Goal: Entertainment & Leisure: Consume media (video, audio)

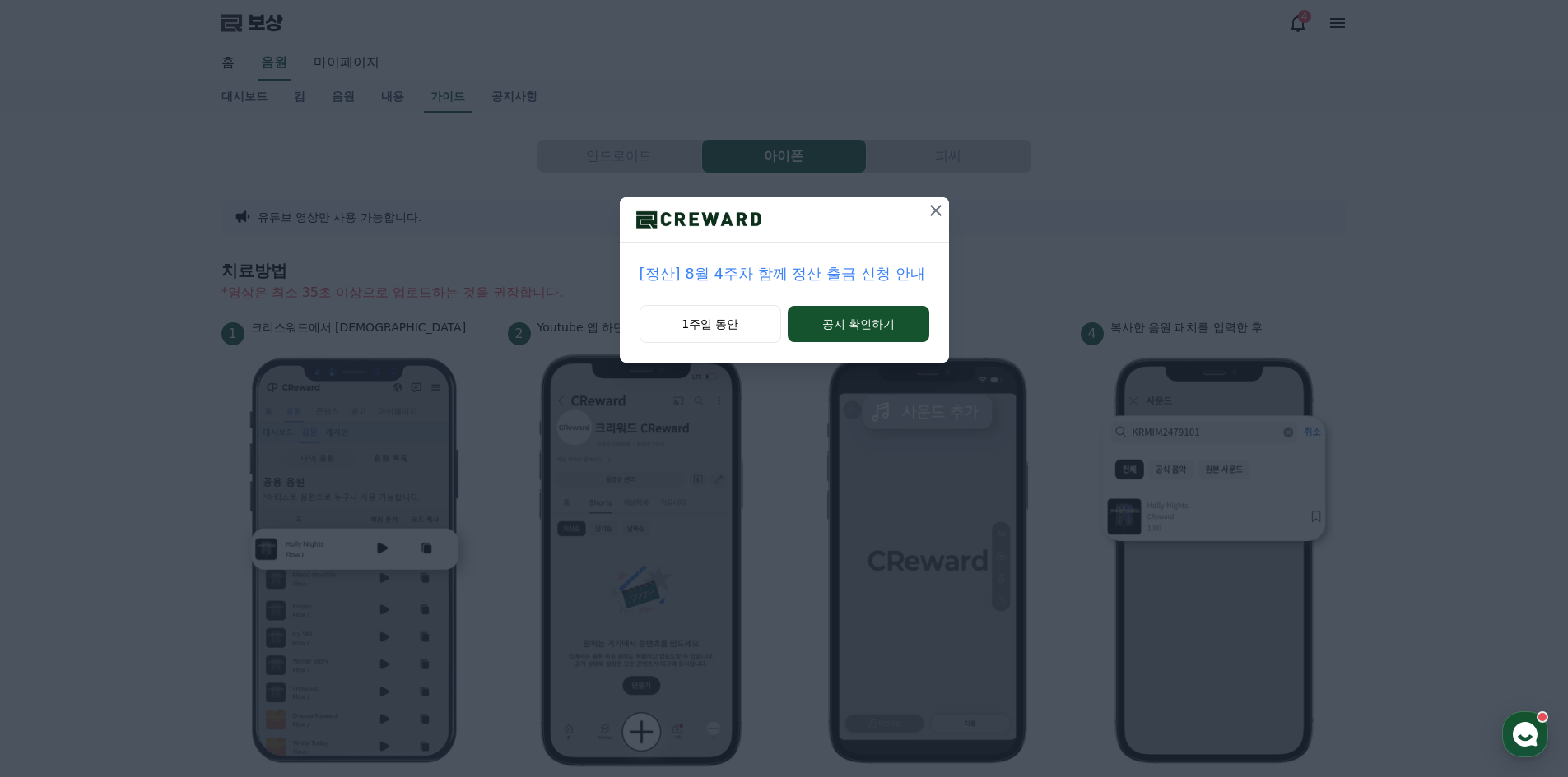
click at [934, 198] on button at bounding box center [935, 211] width 27 height 26
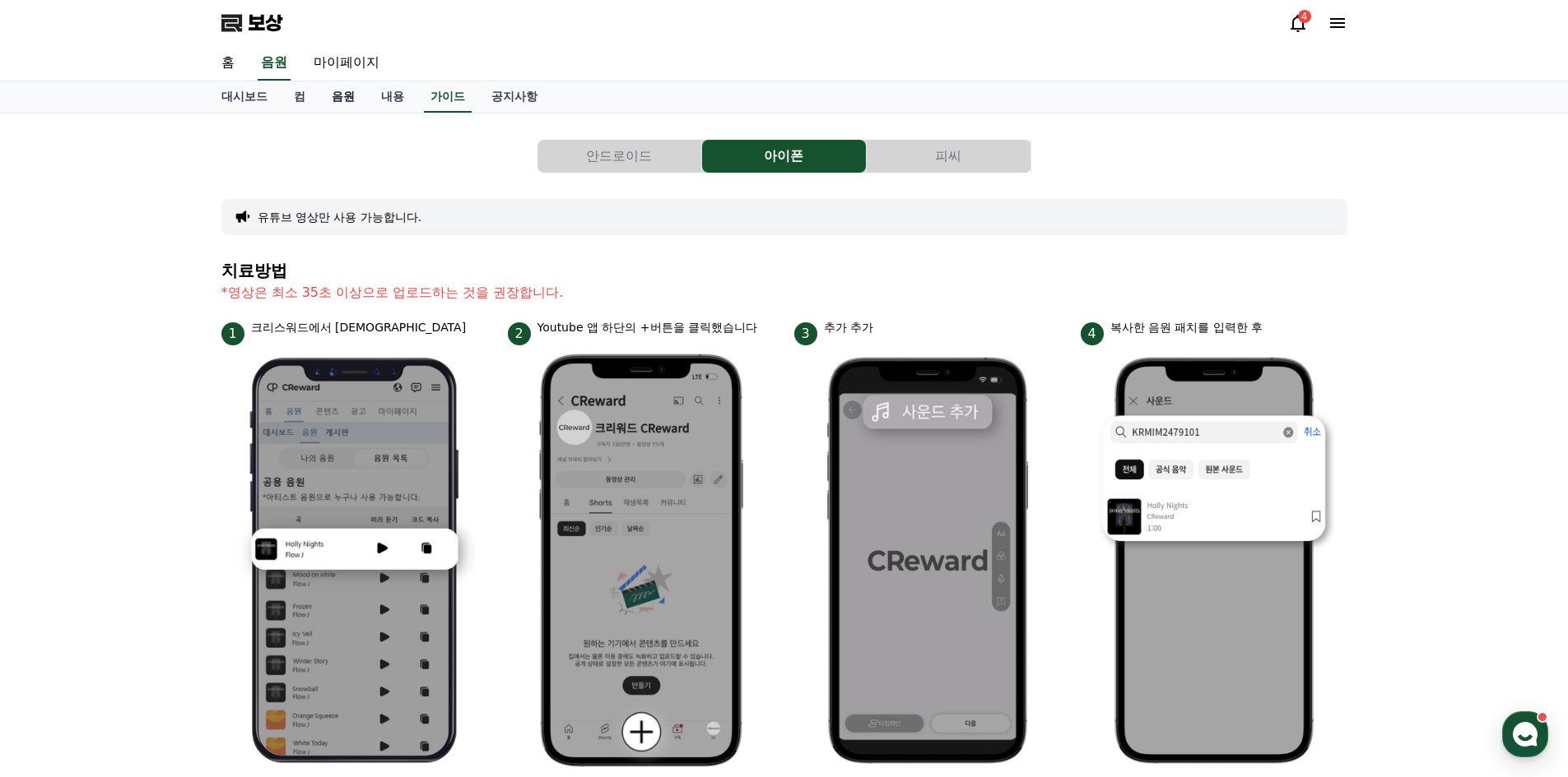
click at [355, 96] on link "음원" at bounding box center [344, 96] width 49 height 31
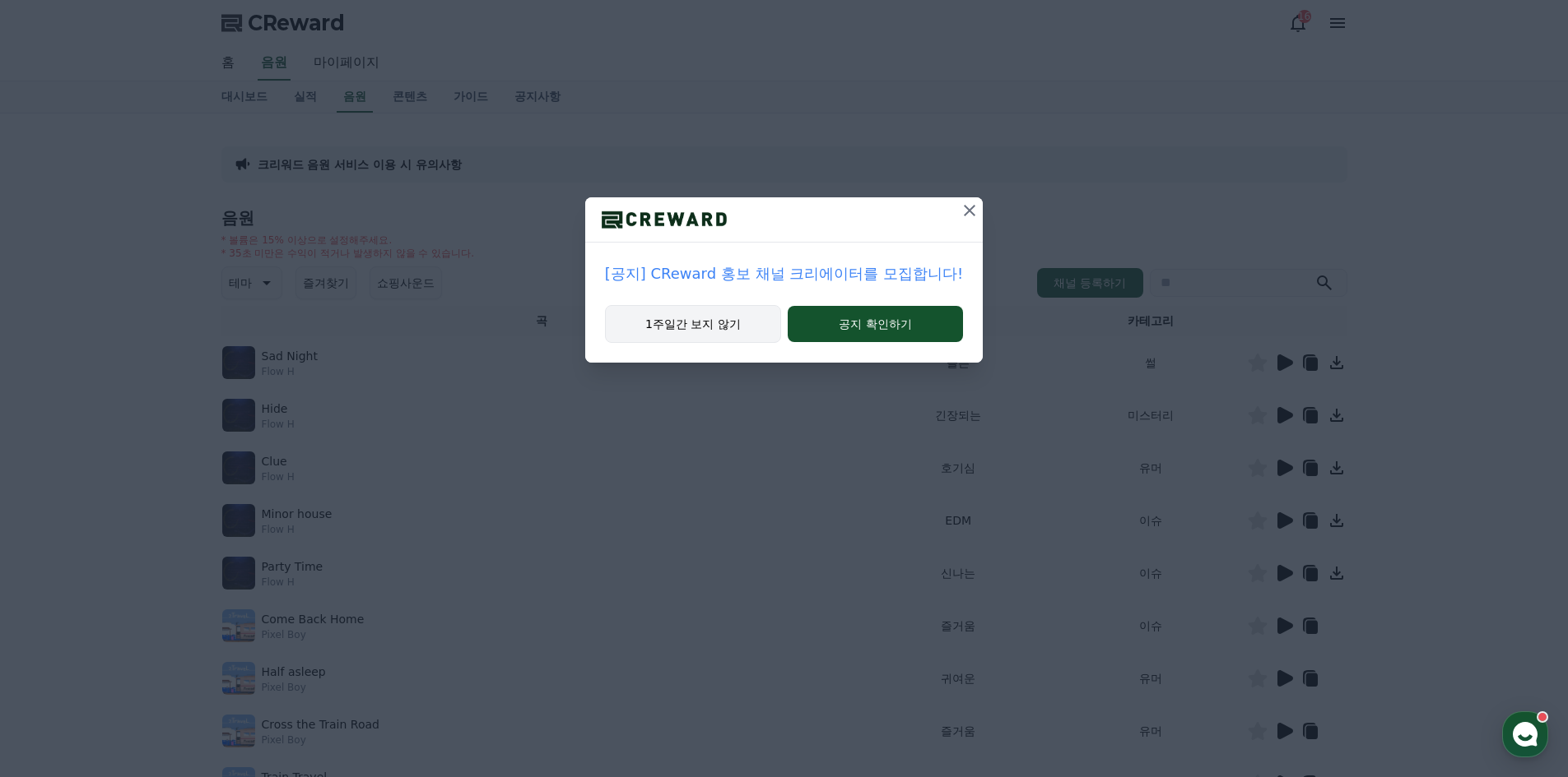
click at [741, 333] on button "1주일간 보지 않기" at bounding box center [693, 324] width 176 height 38
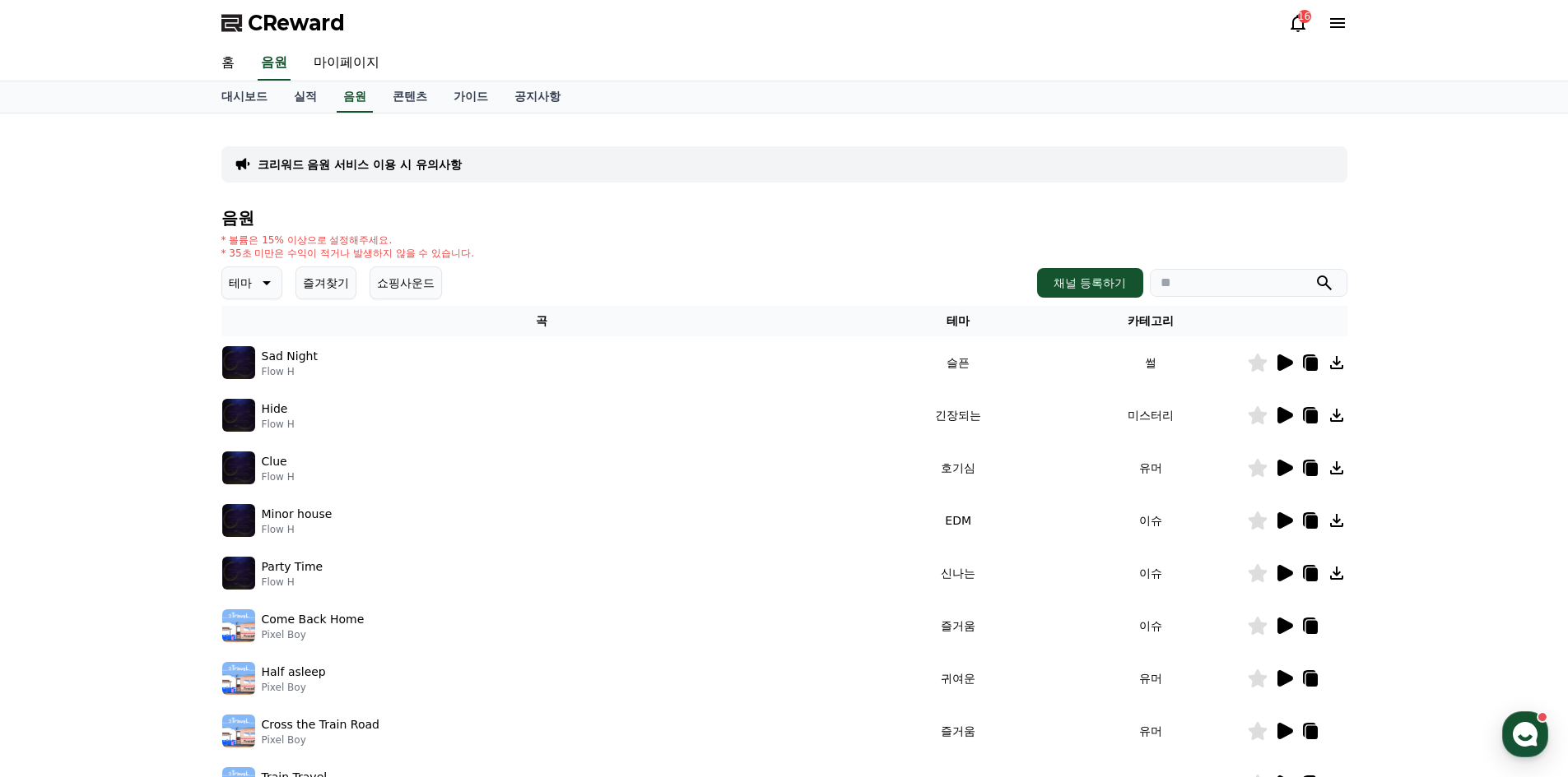
click at [1284, 360] on icon at bounding box center [1285, 363] width 16 height 17
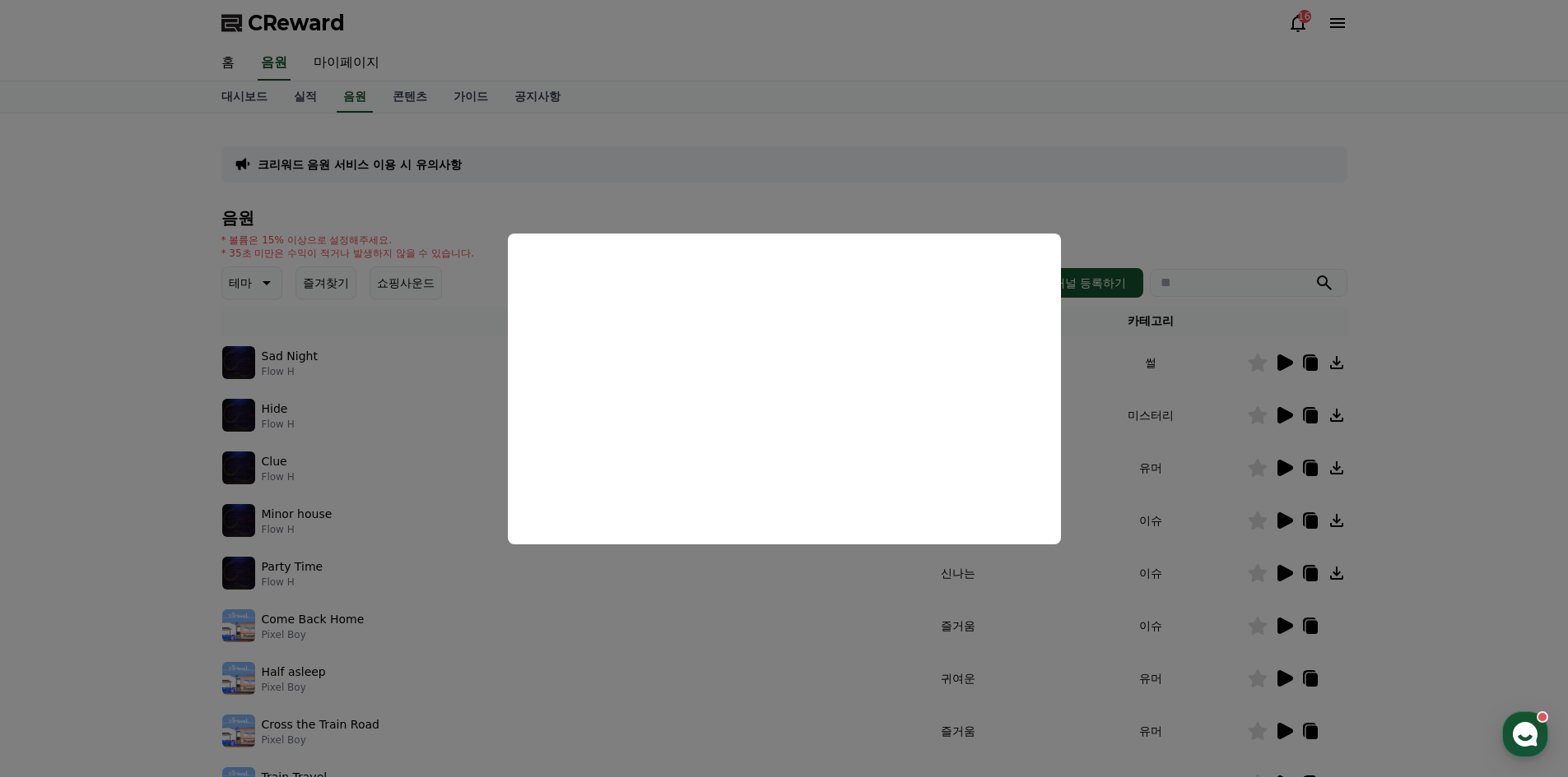
click at [1145, 189] on button "close modal" at bounding box center [784, 388] width 1568 height 777
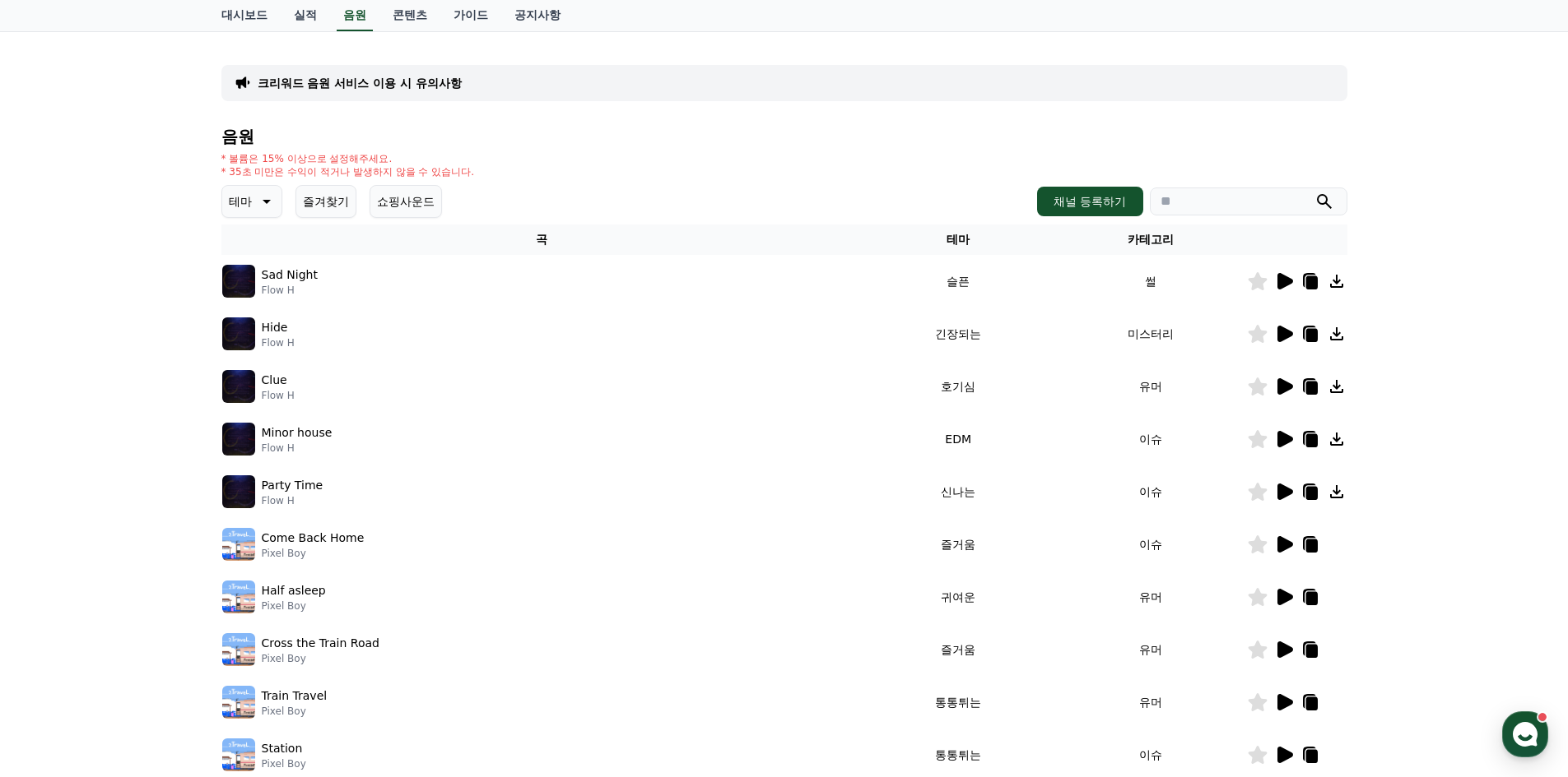
scroll to position [82, 0]
click at [1283, 388] on icon at bounding box center [1285, 386] width 16 height 17
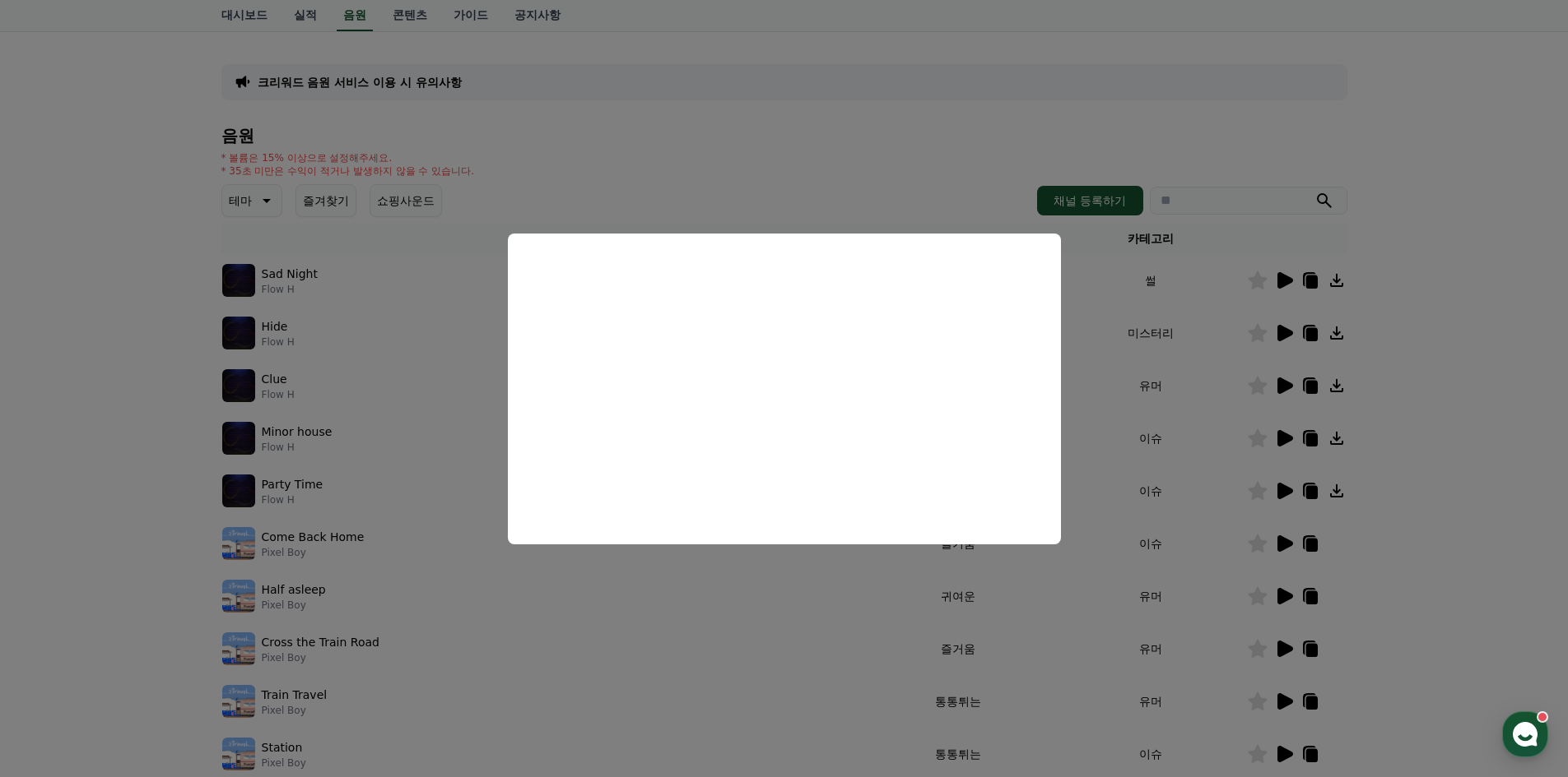
click at [1428, 402] on button "close modal" at bounding box center [784, 388] width 1568 height 777
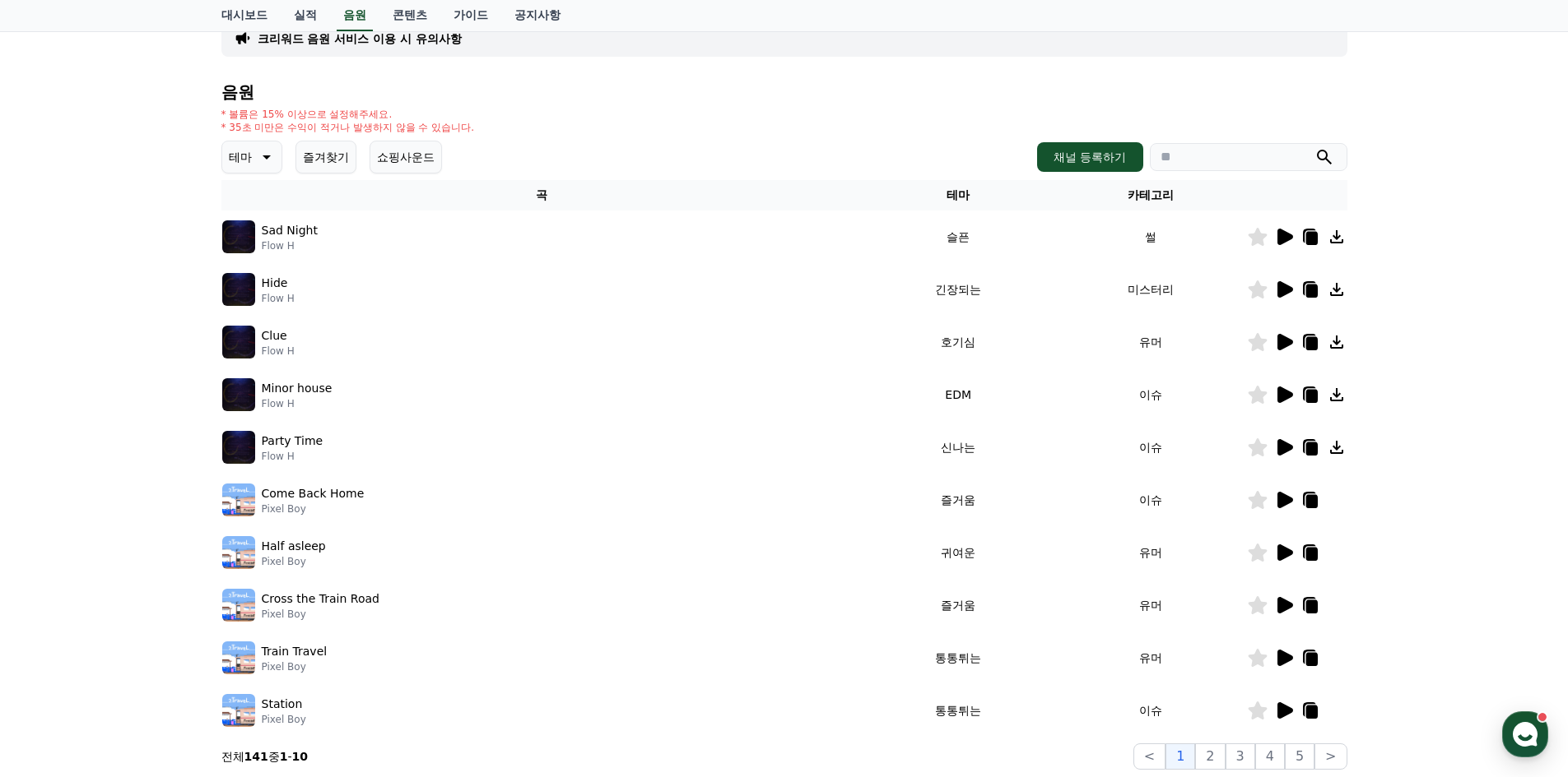
scroll to position [164, 0]
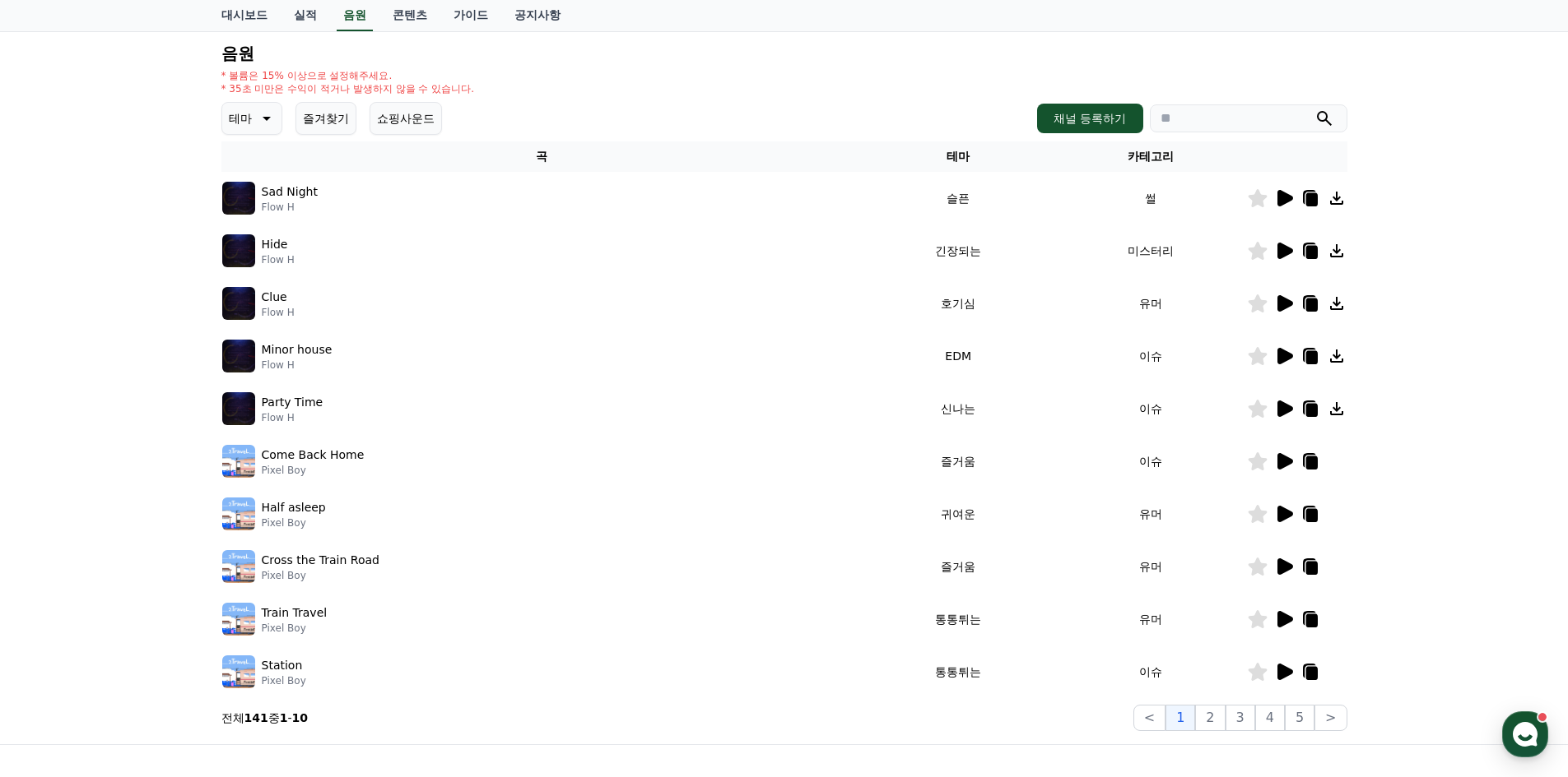
click at [1277, 511] on icon at bounding box center [1285, 514] width 16 height 17
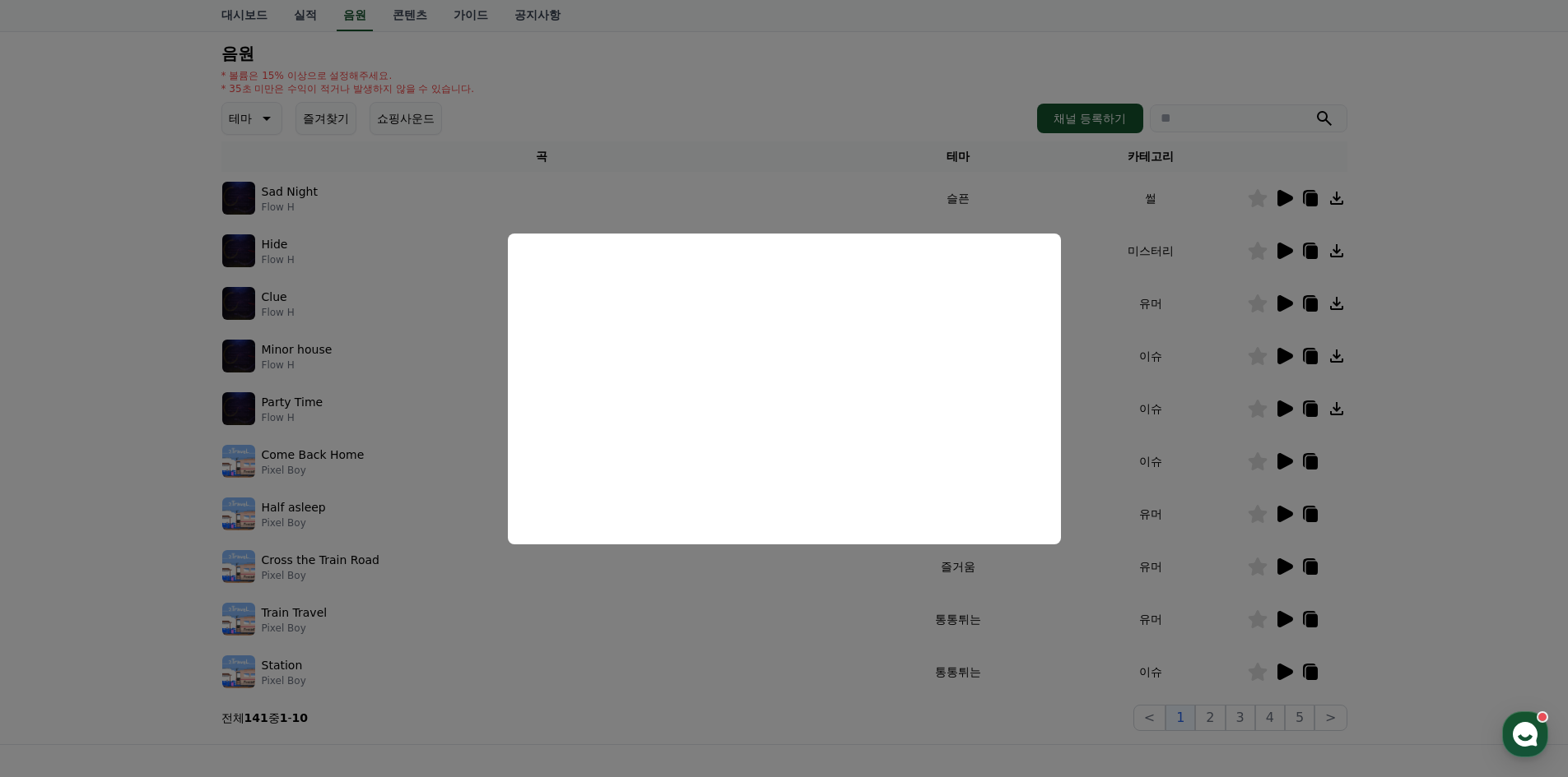
click at [1445, 479] on button "close modal" at bounding box center [784, 388] width 1568 height 777
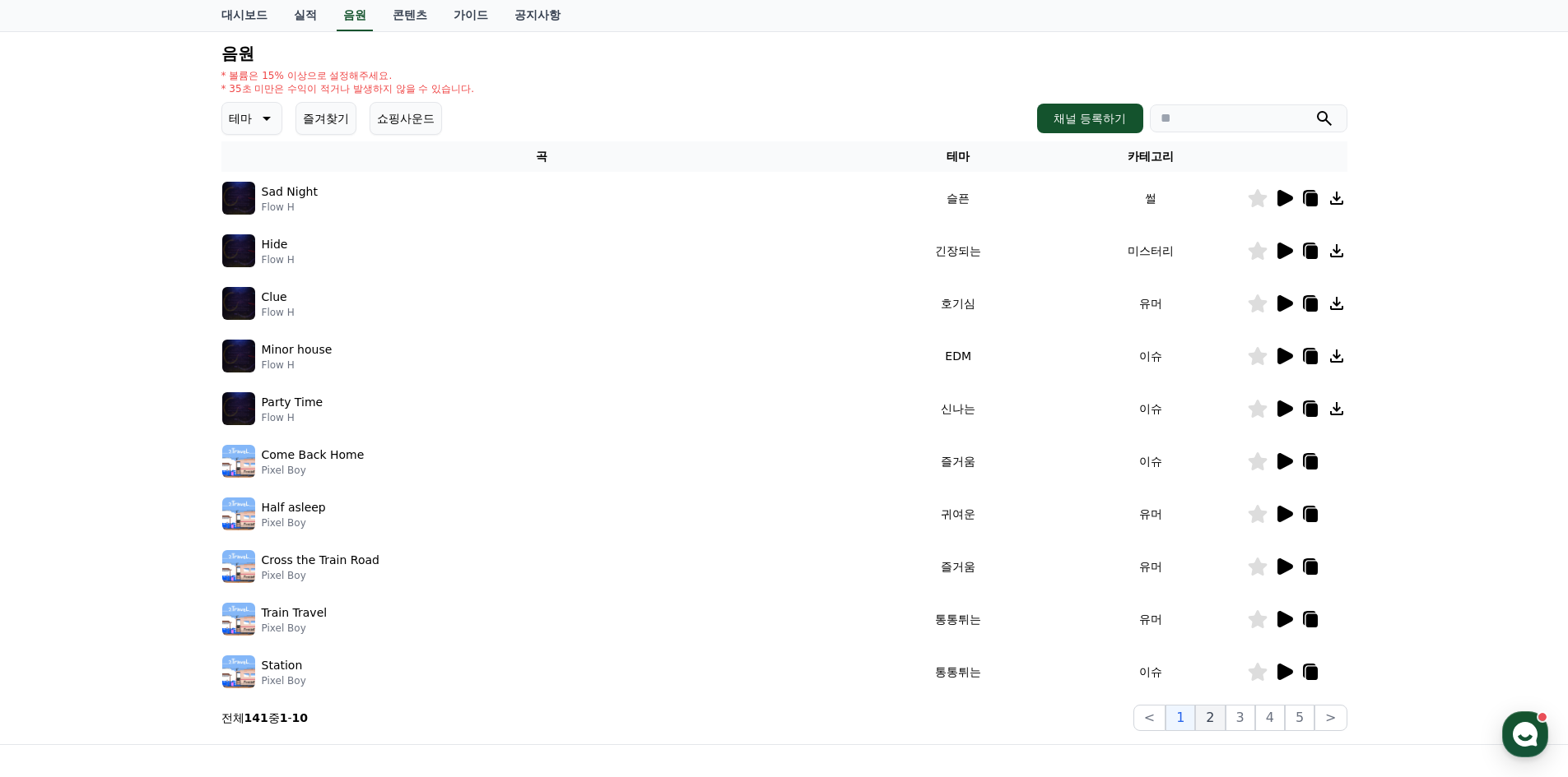
click at [1214, 717] on button "2" at bounding box center [1210, 718] width 30 height 26
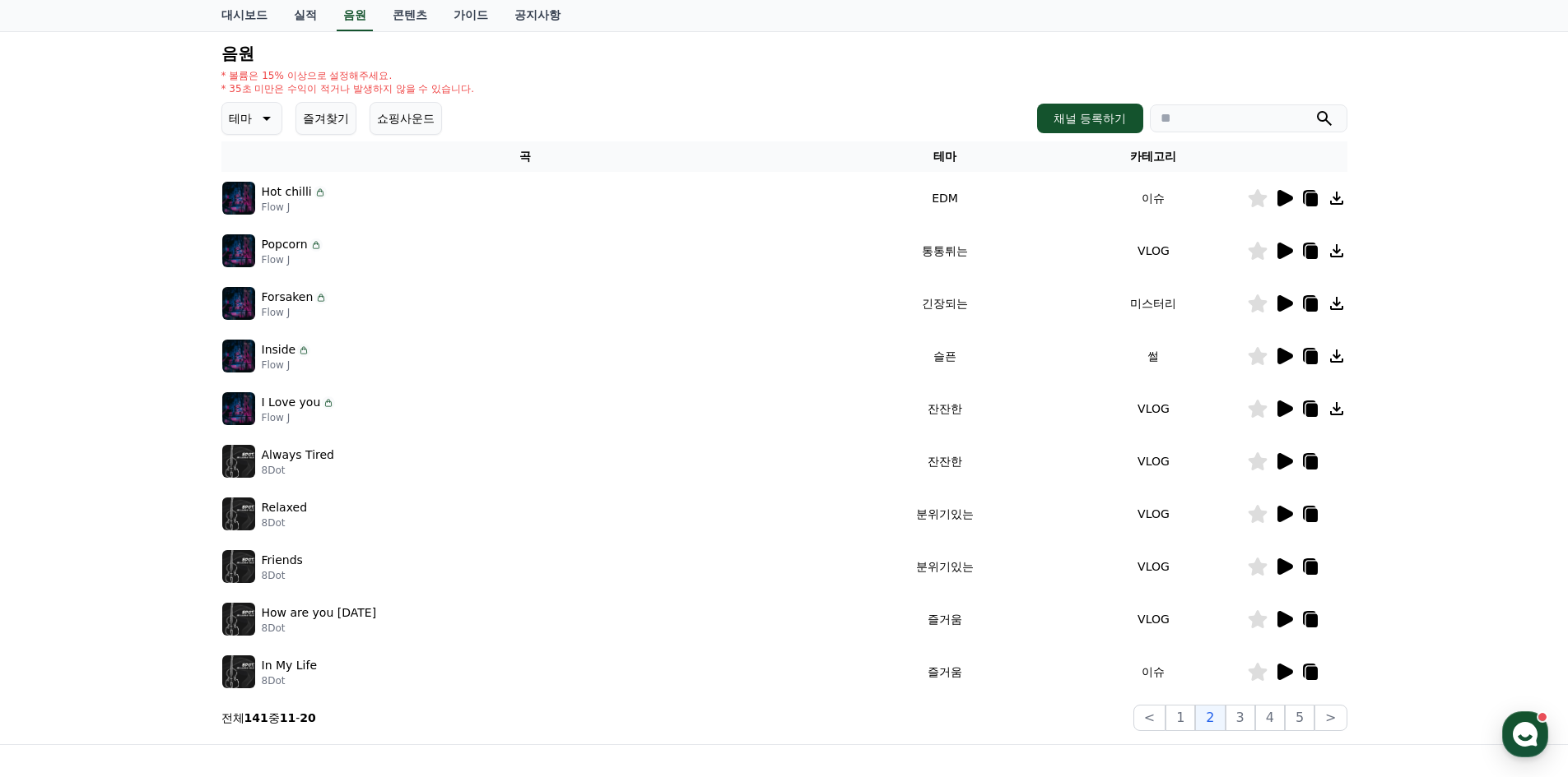
click at [1274, 254] on icon at bounding box center [1284, 251] width 19 height 19
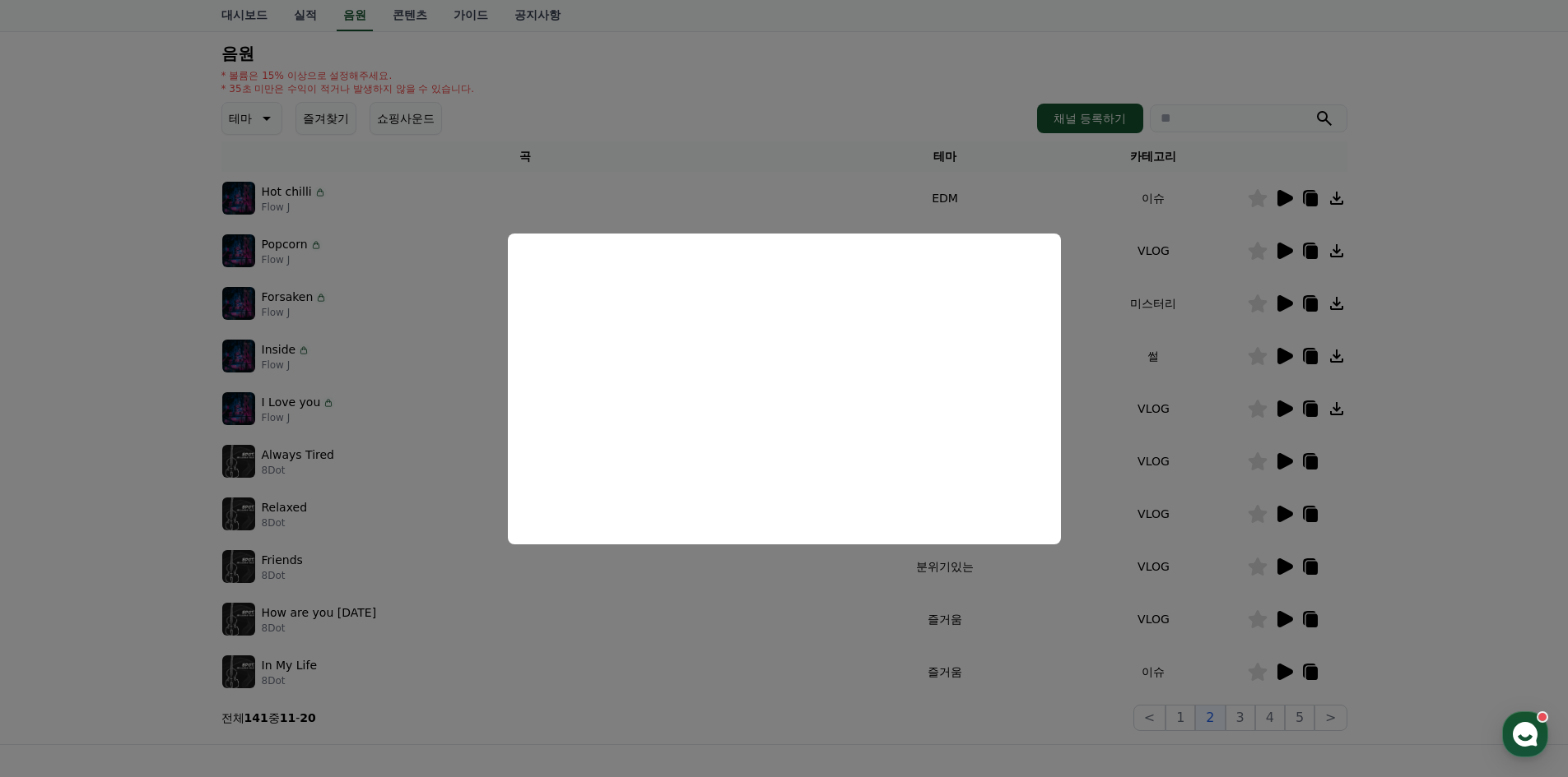
click at [1424, 411] on button "close modal" at bounding box center [784, 388] width 1568 height 777
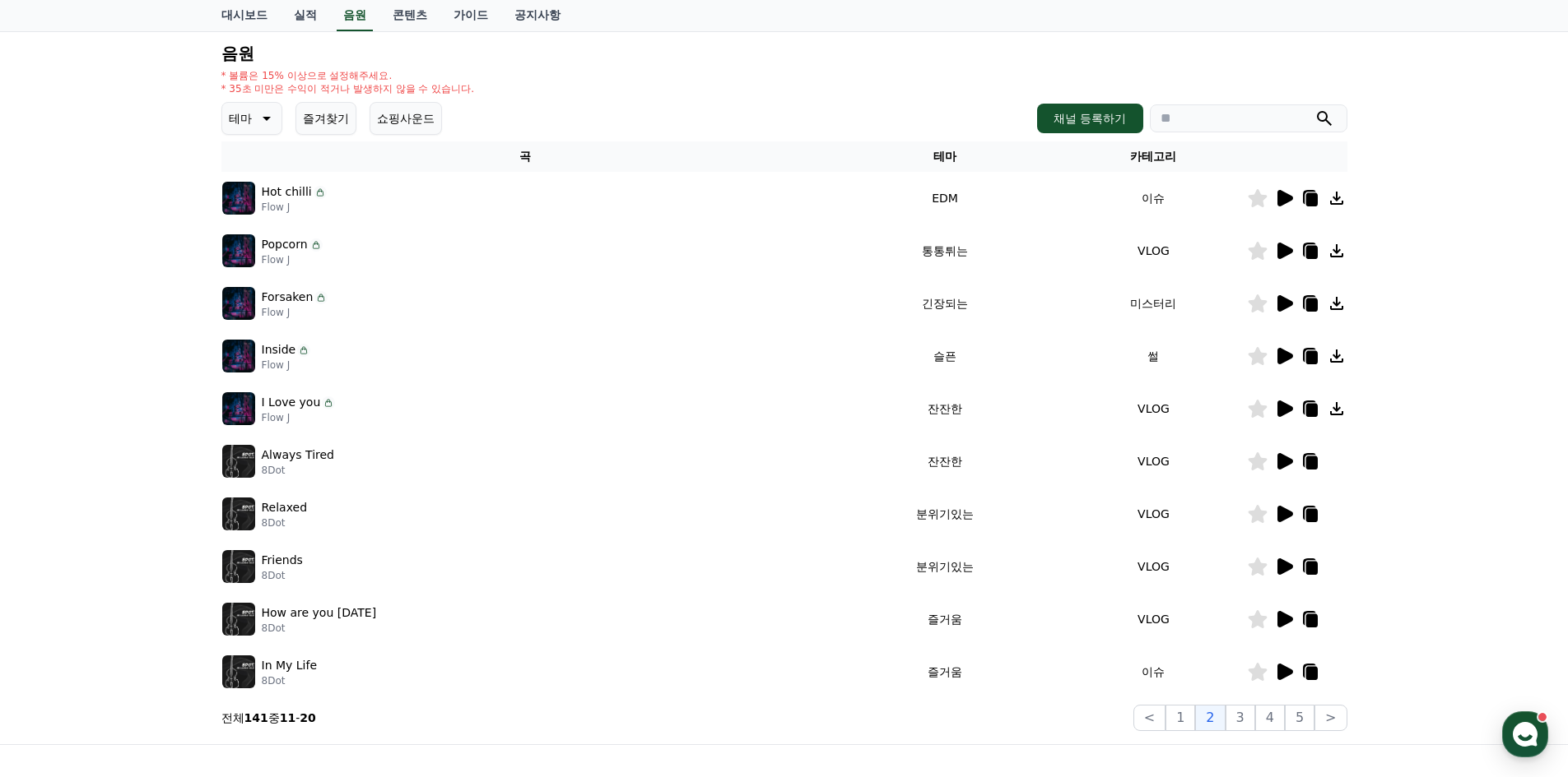
click at [1340, 247] on icon at bounding box center [1337, 251] width 19 height 19
click at [1536, 259] on div "크리워드 음원 서비스 이용 시 유의사항 음원 * 볼륨은 15% 이상으로 설정해주세요. * 35초 미만은 수익이 적거나 발생하지 않을 수 있습니…" at bounding box center [784, 346] width 1568 height 796
click at [1314, 251] on icon at bounding box center [1311, 253] width 11 height 13
click at [819, 709] on section "전체 141 중 11 - 20 < 1 2 3 4 5 >" at bounding box center [784, 718] width 1126 height 26
click at [1285, 612] on icon at bounding box center [1284, 619] width 19 height 19
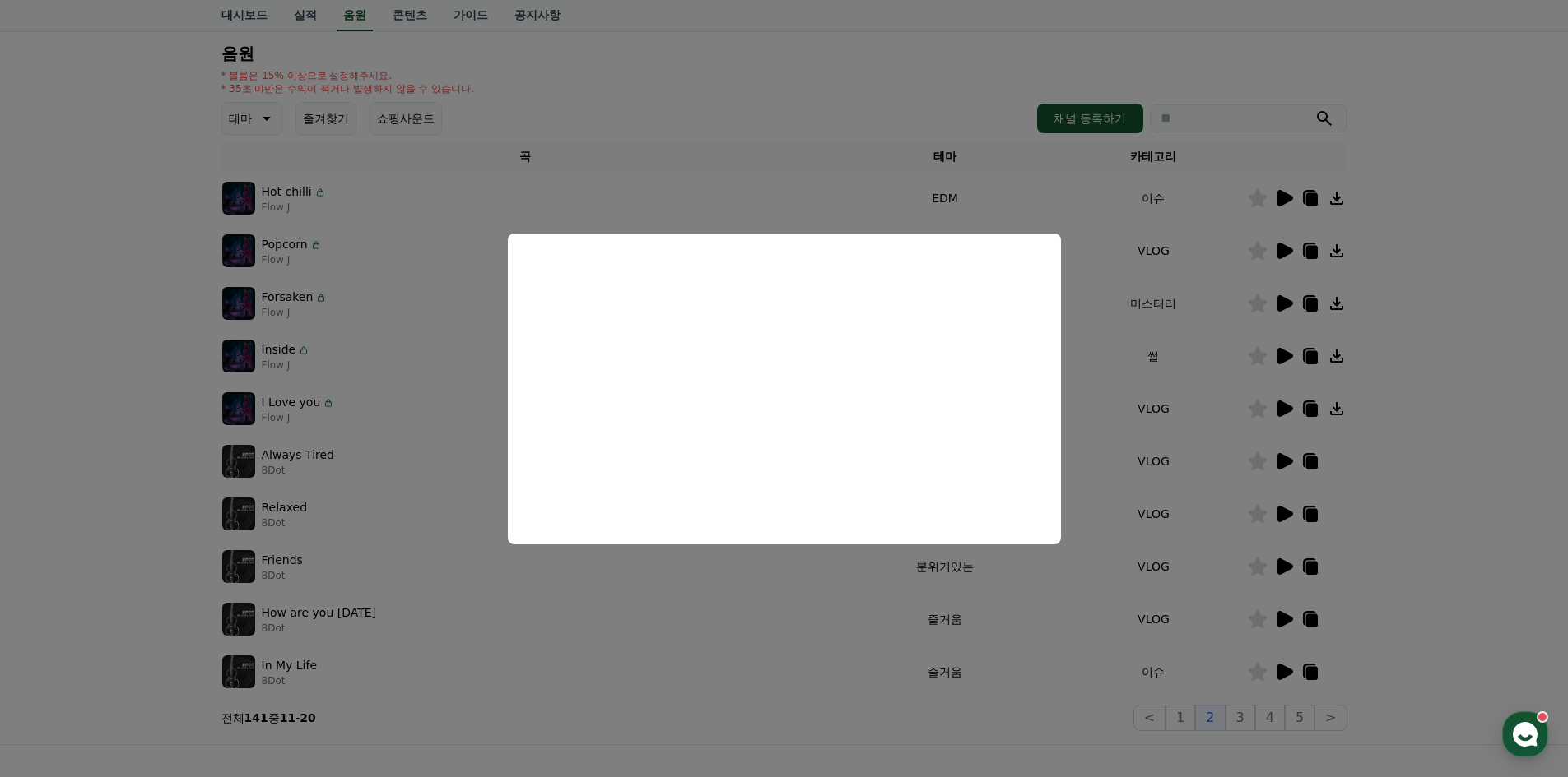
click at [1289, 673] on button "close modal" at bounding box center [784, 388] width 1568 height 777
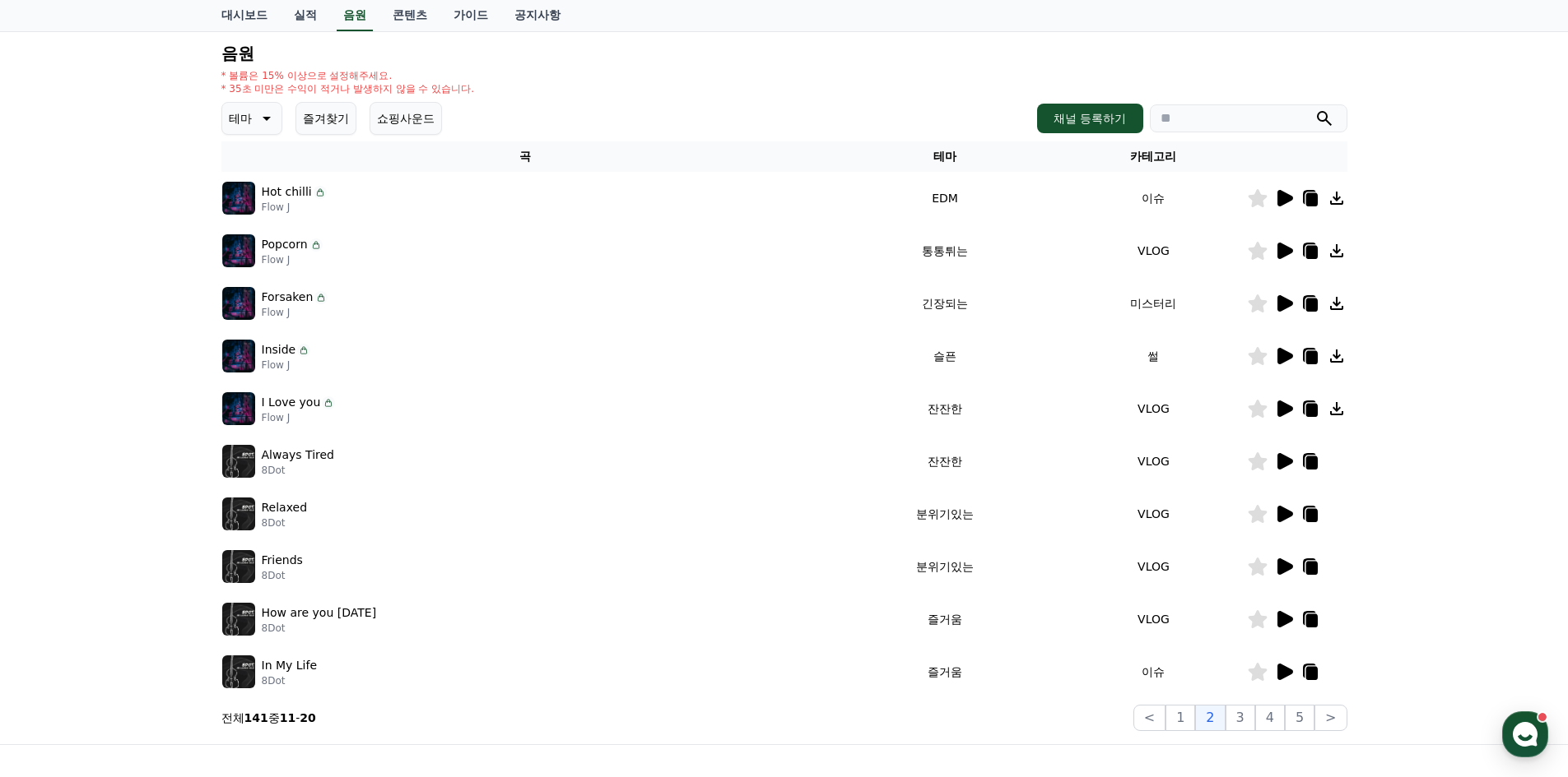
click at [1289, 672] on icon at bounding box center [1285, 672] width 16 height 17
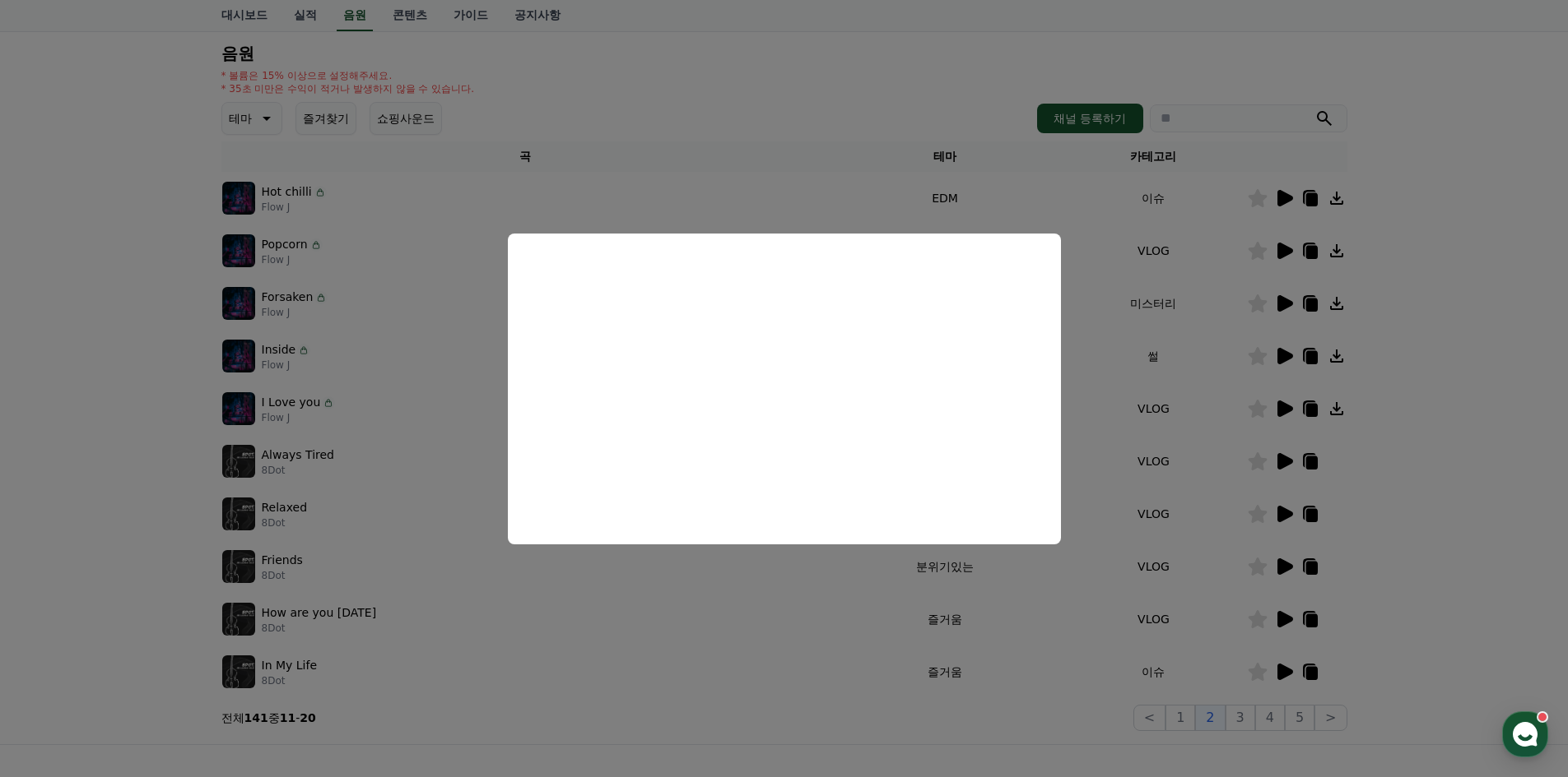
click at [1440, 563] on button "close modal" at bounding box center [784, 388] width 1568 height 777
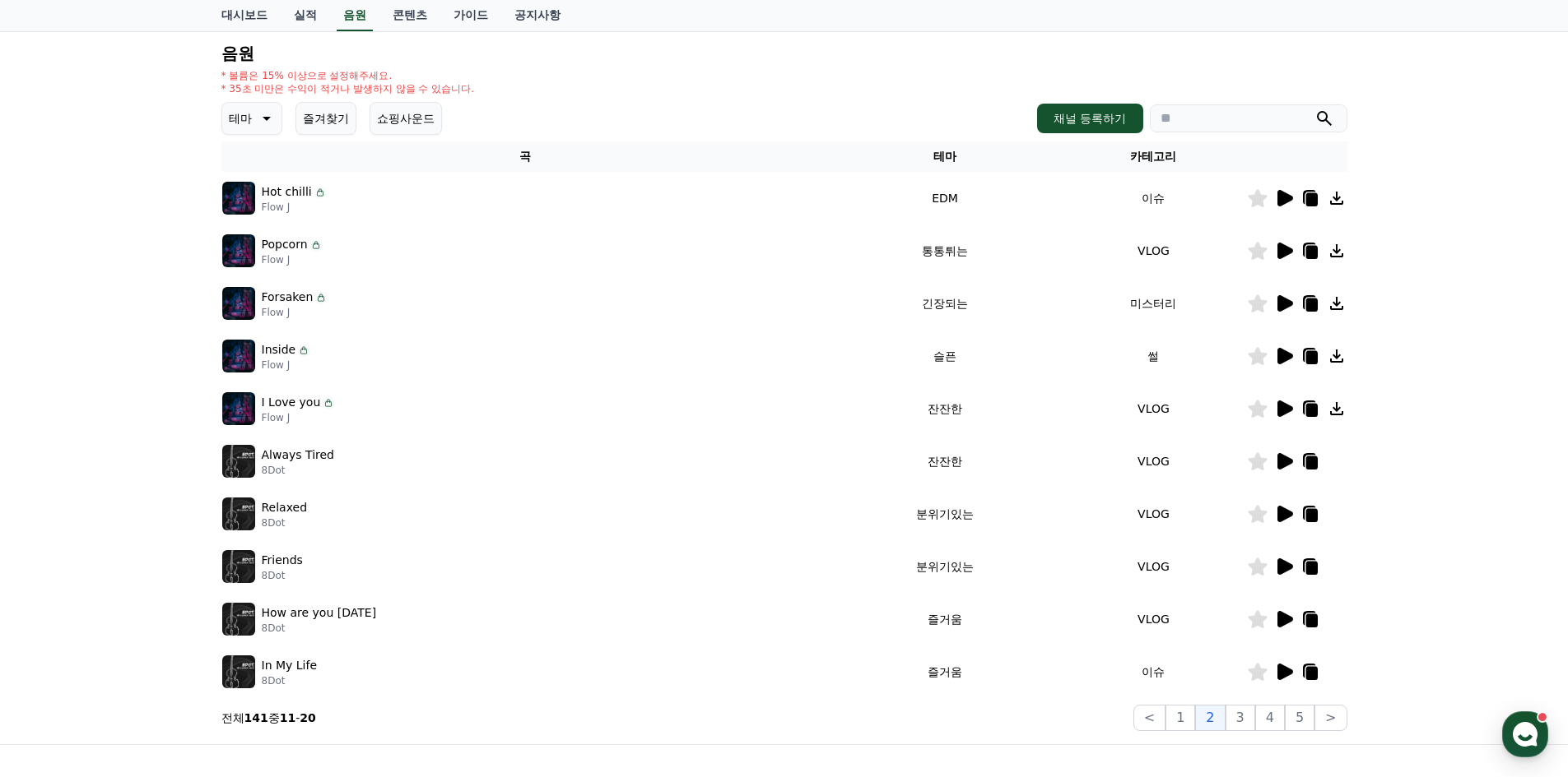
click at [1287, 616] on icon at bounding box center [1285, 619] width 16 height 17
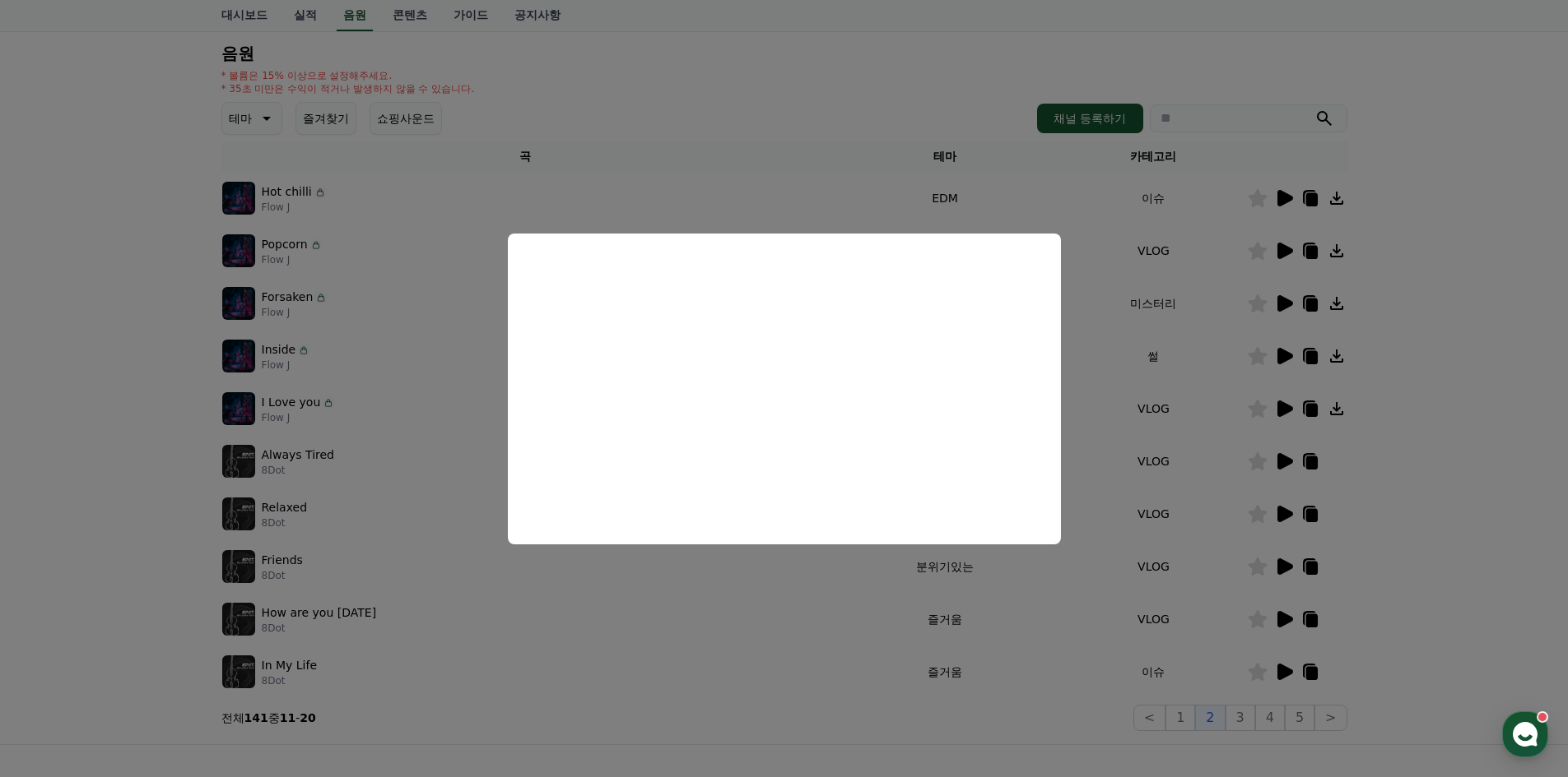
click at [1443, 489] on button "close modal" at bounding box center [784, 388] width 1568 height 777
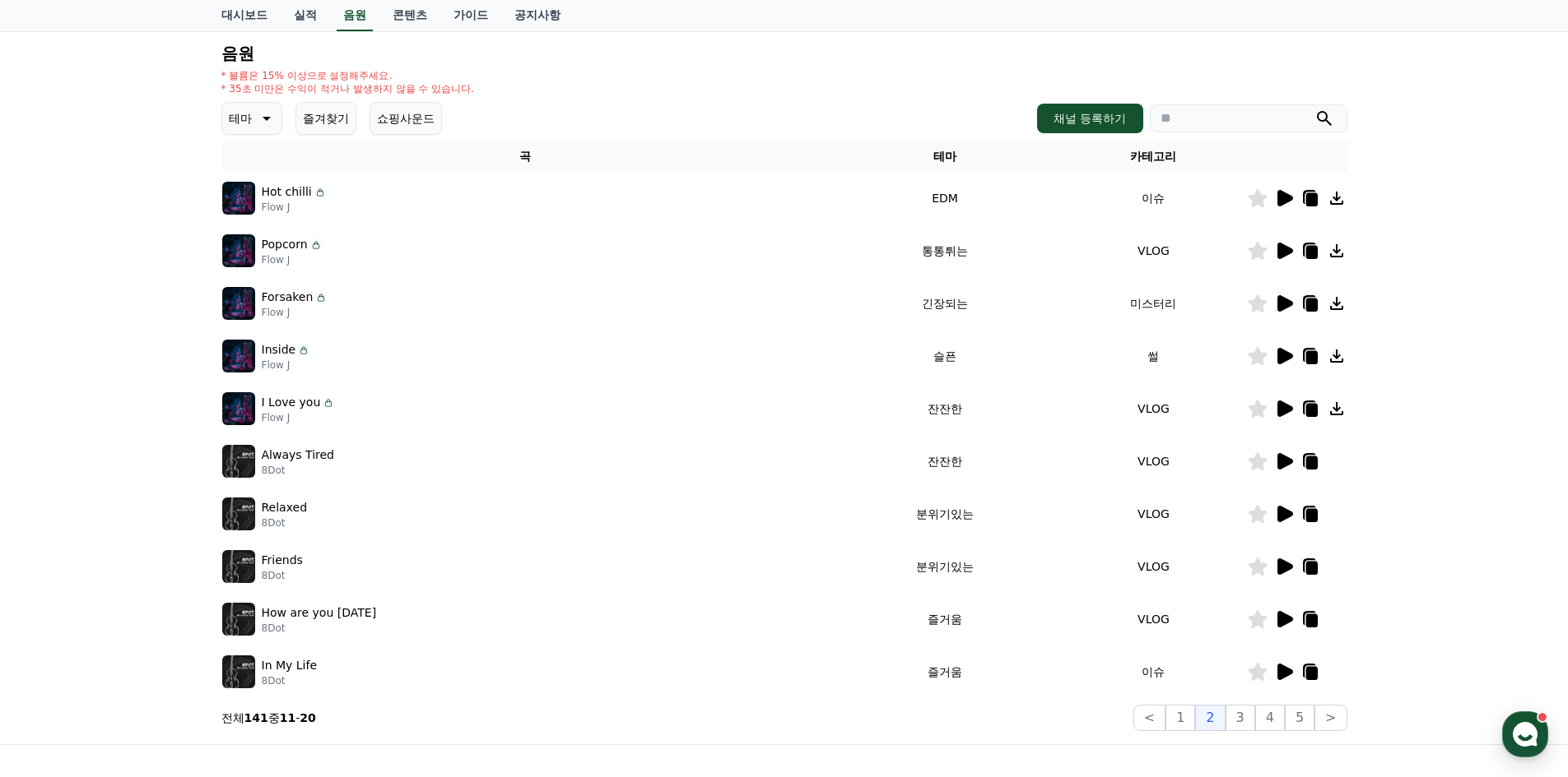
click at [1317, 622] on icon at bounding box center [1311, 621] width 11 height 13
click at [1311, 623] on icon at bounding box center [1311, 621] width 11 height 13
